Goal: Communication & Community: Answer question/provide support

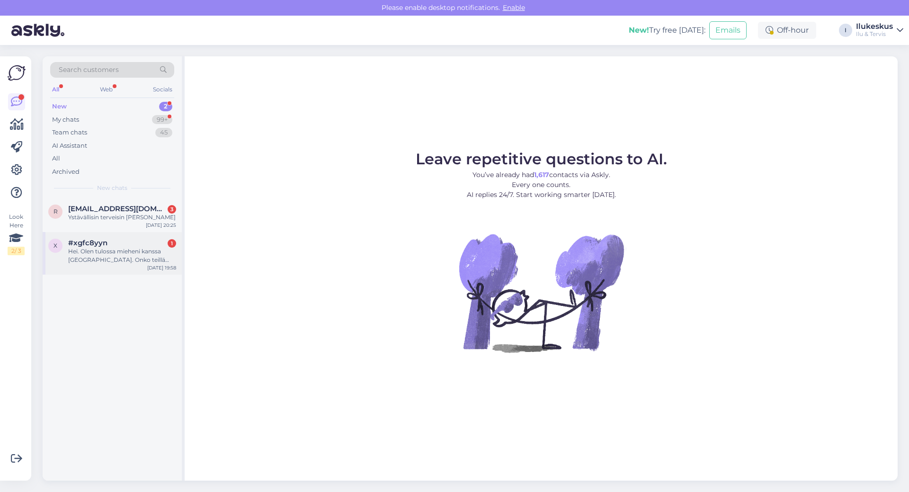
click at [118, 253] on div "Hei. Olen tulossa mieheni kanssa [GEOGRAPHIC_DATA]. Onko teillä mahdollista saa…" at bounding box center [122, 255] width 108 height 17
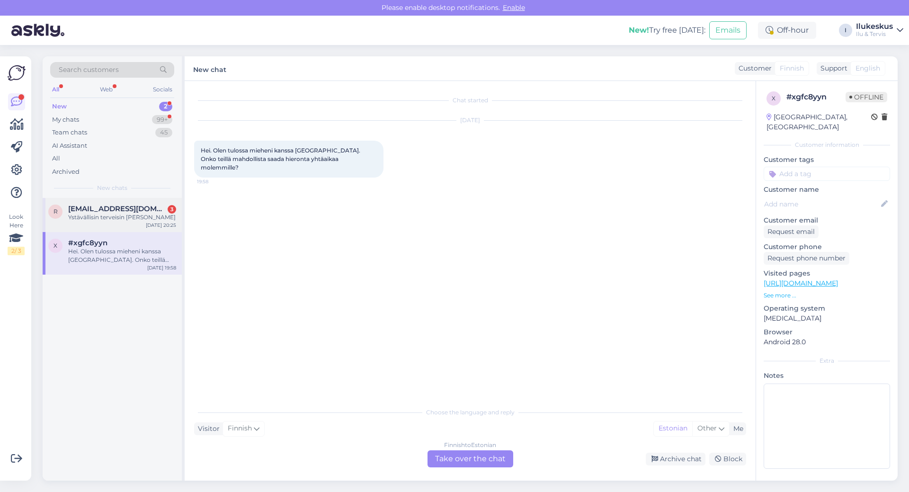
click at [115, 213] on div "Ystävällisin terveisin [PERSON_NAME]" at bounding box center [122, 217] width 108 height 9
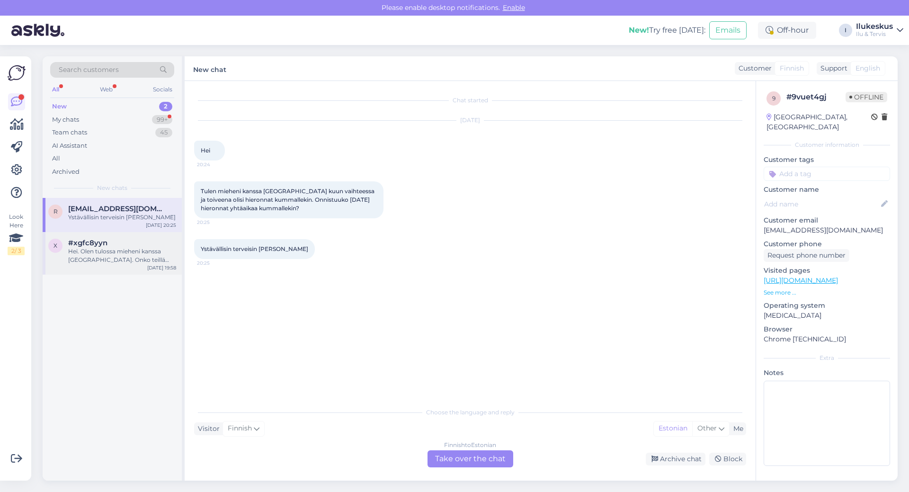
click at [106, 247] on div "Hei. Olen tulossa mieheni kanssa [GEOGRAPHIC_DATA]. Onko teillä mahdollista saa…" at bounding box center [122, 255] width 108 height 17
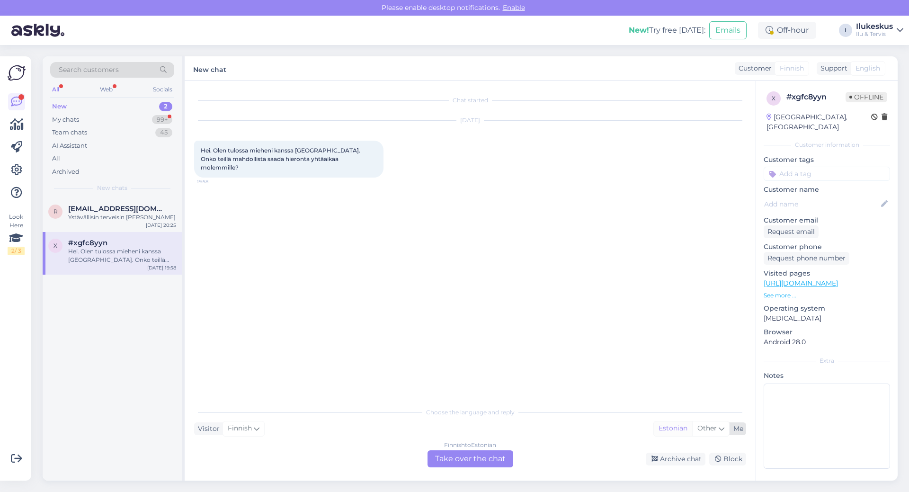
click at [686, 425] on div "Estonian" at bounding box center [673, 429] width 38 height 14
click at [712, 427] on span "Other" at bounding box center [707, 428] width 19 height 9
click at [675, 395] on link "Finnish" at bounding box center [700, 397] width 104 height 15
click at [466, 454] on div "Finnish to Finnish Take over the chat" at bounding box center [471, 458] width 86 height 17
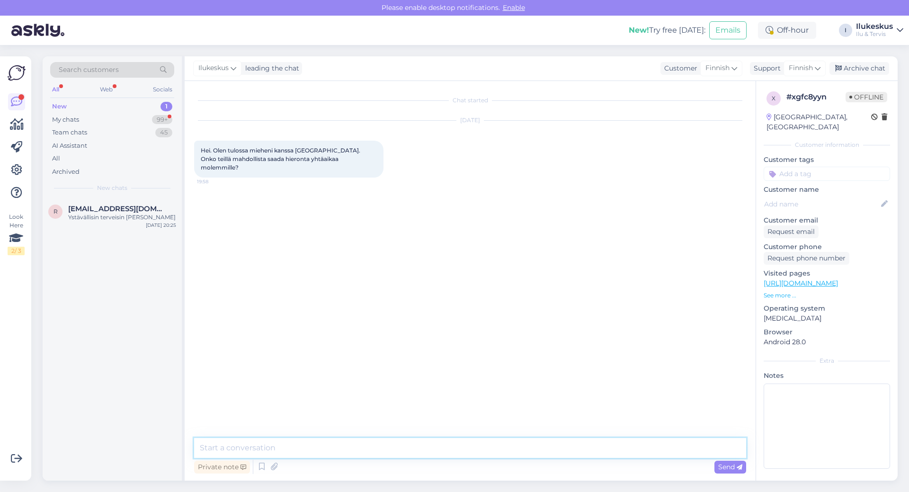
click at [284, 441] on textarea at bounding box center [470, 448] width 552 height 20
type textarea "Hei! Kyllä, mikä päivä kiinnosta?"
click at [727, 464] on span "Send" at bounding box center [730, 467] width 24 height 9
click at [233, 445] on textarea at bounding box center [470, 448] width 552 height 20
click at [129, 214] on div "Ystävällisin terveisin [PERSON_NAME]" at bounding box center [122, 217] width 108 height 9
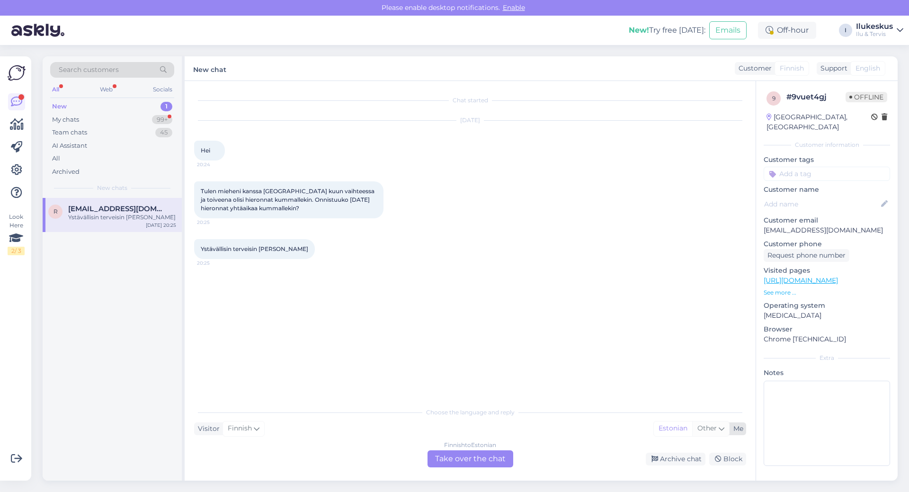
click at [711, 428] on span "Other" at bounding box center [707, 428] width 19 height 9
click at [677, 306] on link "Finnish" at bounding box center [700, 303] width 104 height 15
click at [449, 457] on div "Finnish to Finnish Take over the chat" at bounding box center [471, 458] width 86 height 17
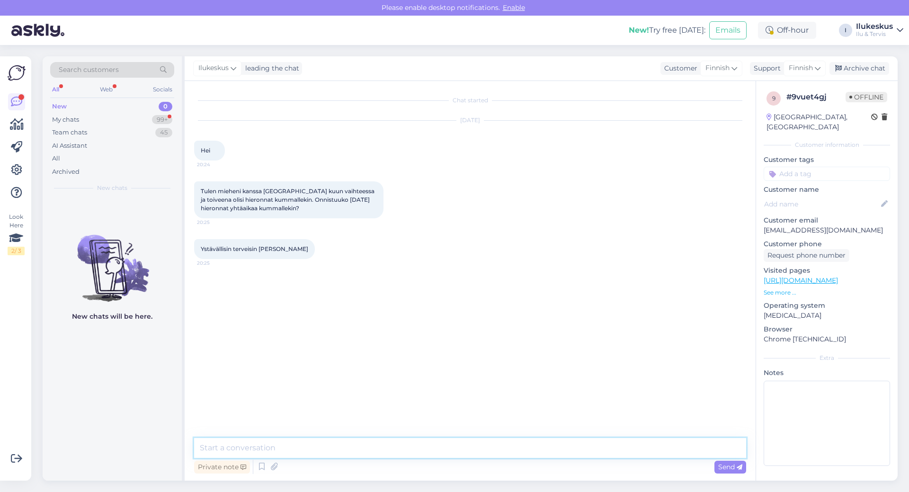
click at [278, 447] on textarea at bounding box center [470, 448] width 552 height 20
type textarea "Kyllä,mikä kellonaikaa?"
click at [723, 466] on span "Send" at bounding box center [730, 467] width 24 height 9
click at [318, 445] on textarea at bounding box center [470, 448] width 552 height 20
